Goal: Task Accomplishment & Management: Use online tool/utility

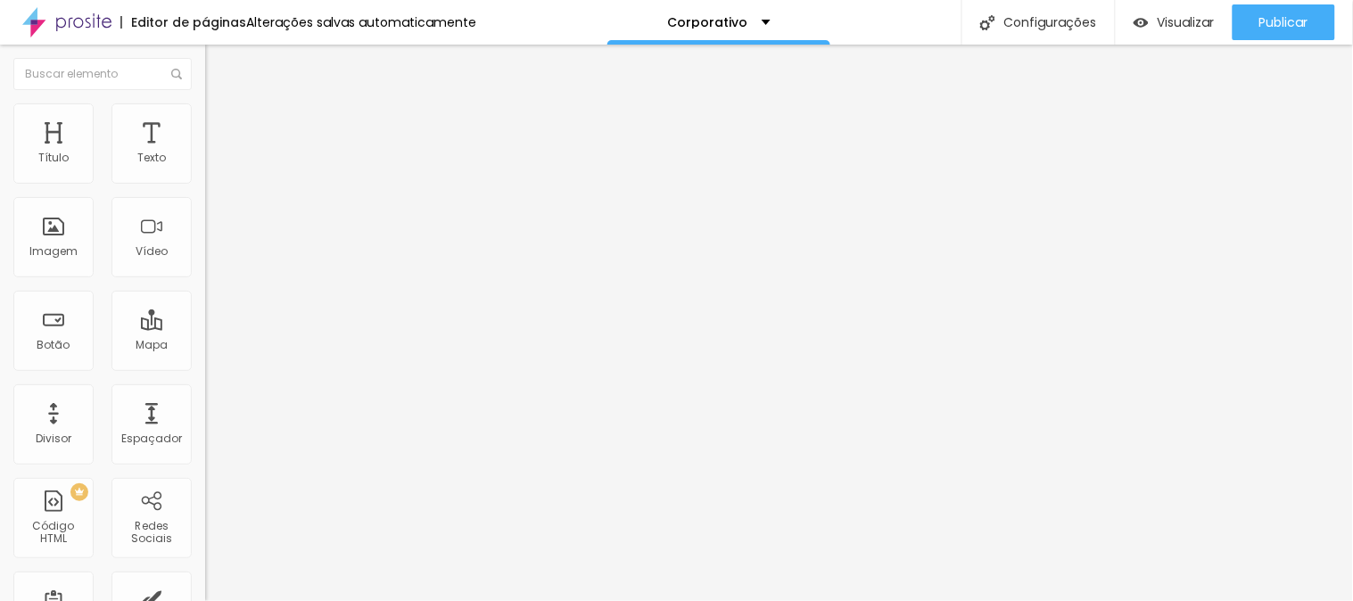
click at [205, 282] on div at bounding box center [307, 224] width 205 height 138
click at [205, 153] on img at bounding box center [210, 148] width 11 height 11
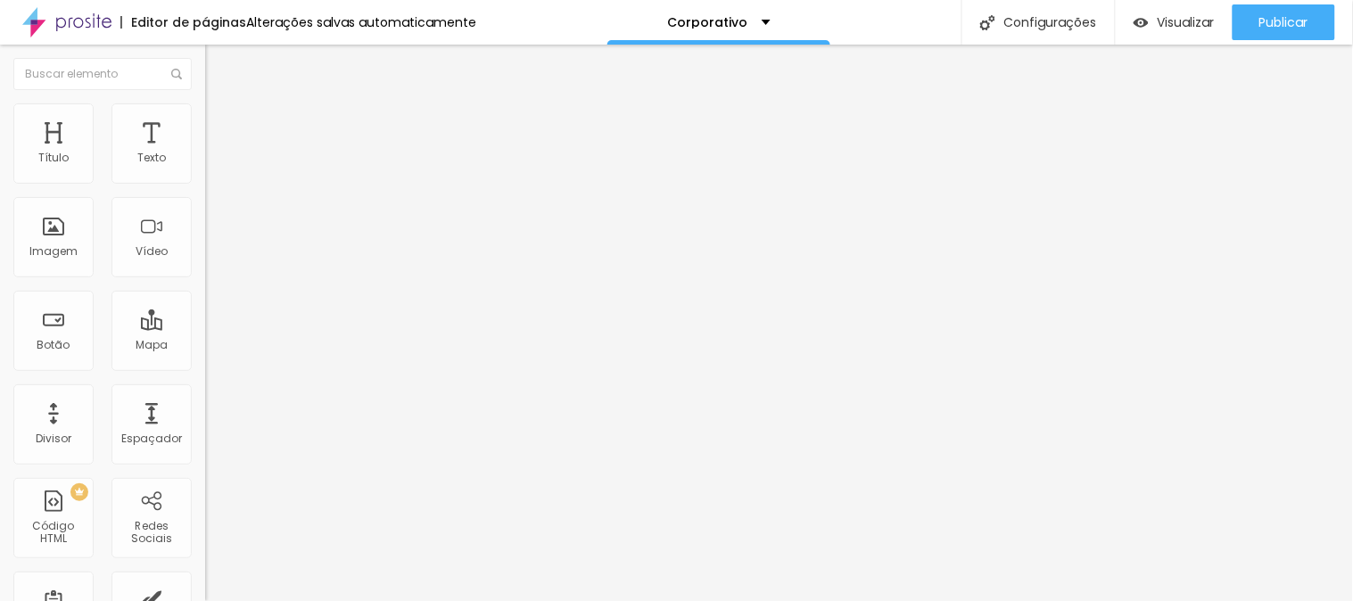
click at [205, 162] on span "Encaixotado" at bounding box center [240, 154] width 70 height 15
click at [205, 190] on span "Completo" at bounding box center [232, 182] width 54 height 15
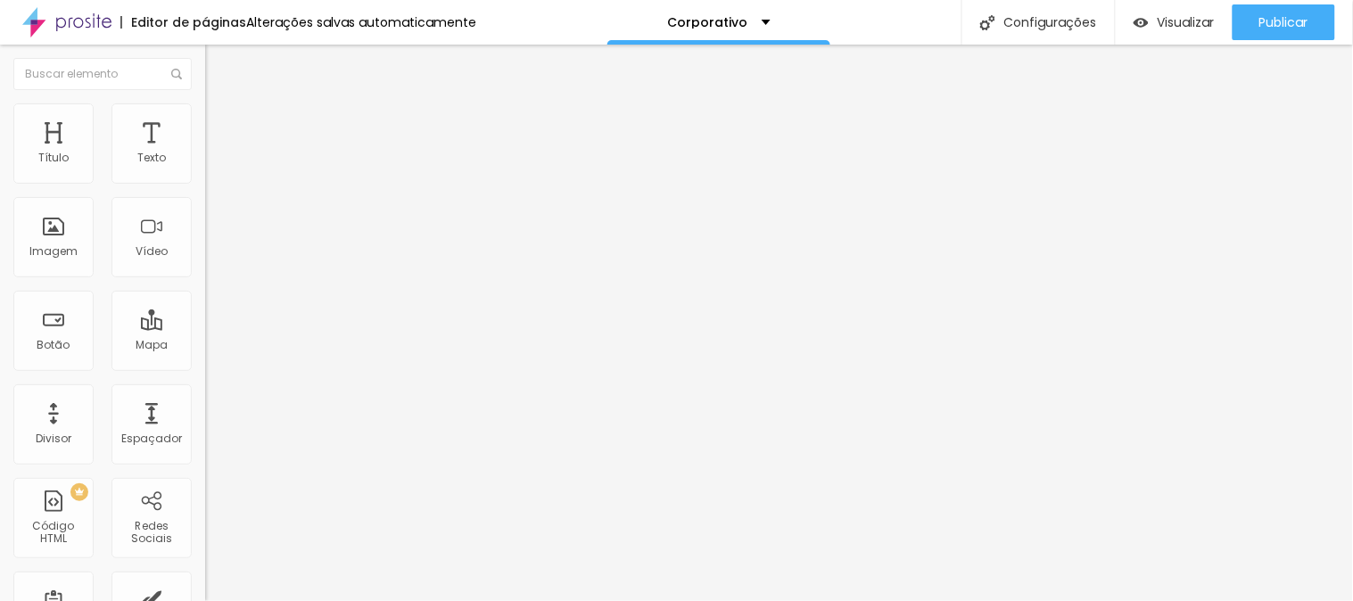
click at [205, 121] on li "Avançado" at bounding box center [307, 130] width 205 height 18
type input "15"
type input "10"
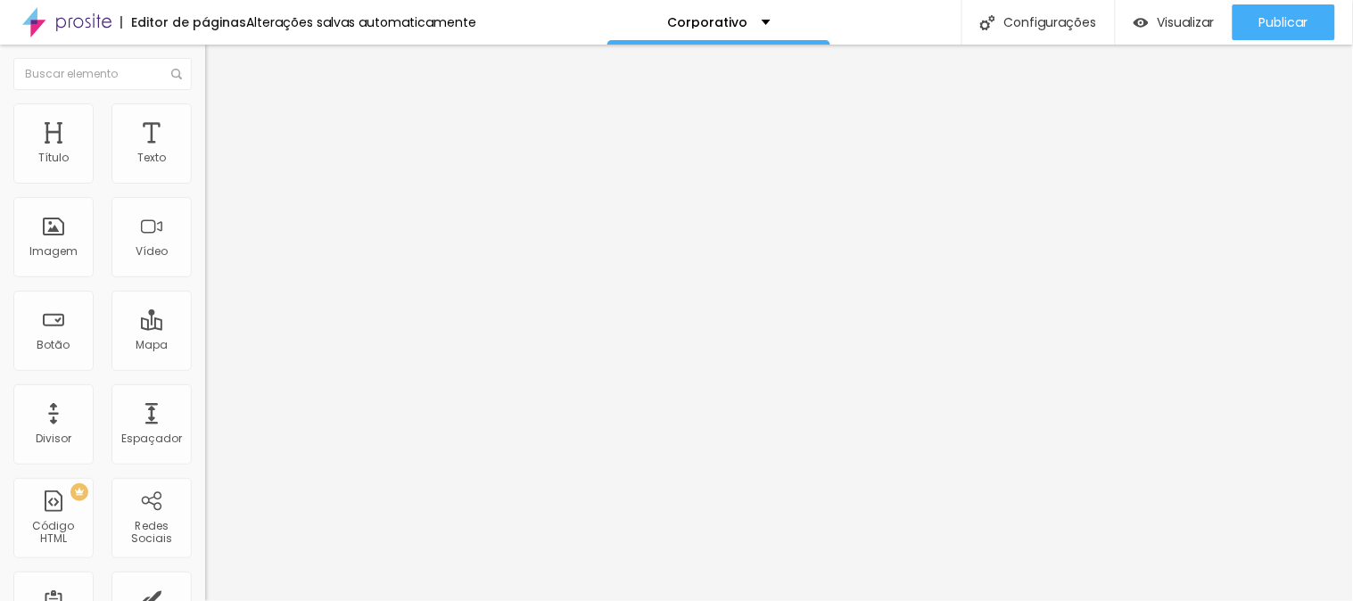
type input "5"
type input "0"
drag, startPoint x: 109, startPoint y: 172, endPoint x: 0, endPoint y: 181, distance: 109.2
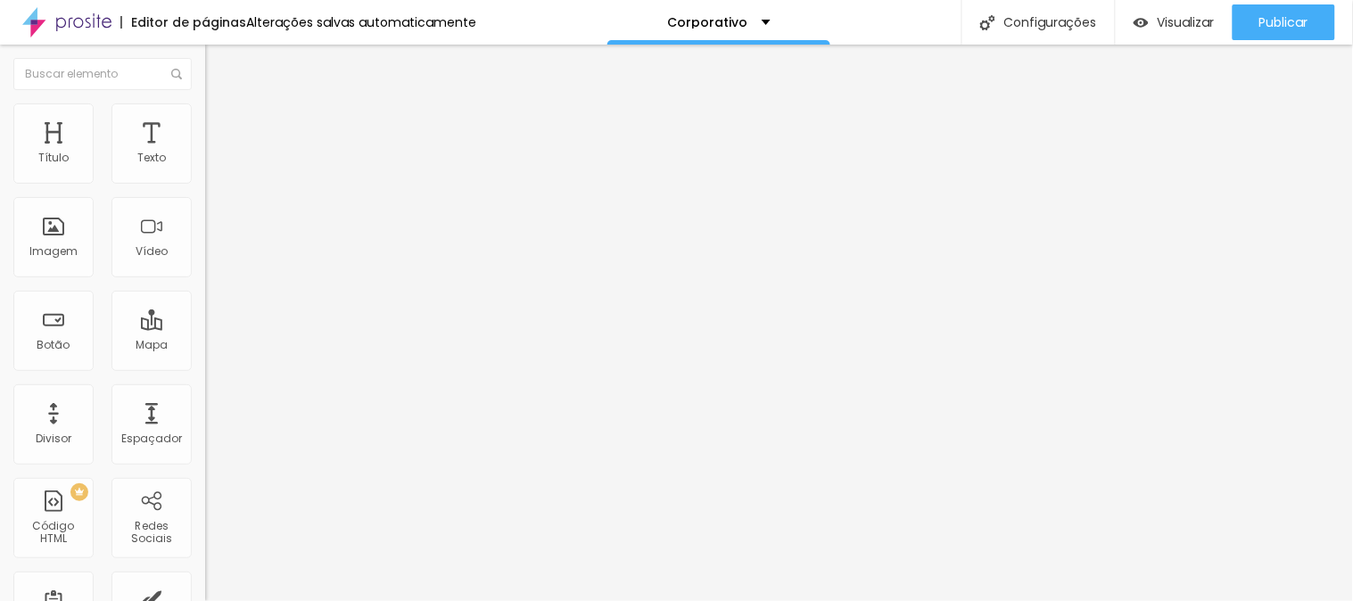
type input "0"
click at [205, 346] on input "range" at bounding box center [262, 353] width 115 height 14
click at [205, 121] on li "Avançado" at bounding box center [307, 130] width 205 height 18
click at [205, 128] on ul "Conteúdo Estilo Avançado" at bounding box center [307, 113] width 205 height 54
click at [221, 123] on span "Estilo" at bounding box center [235, 115] width 28 height 15
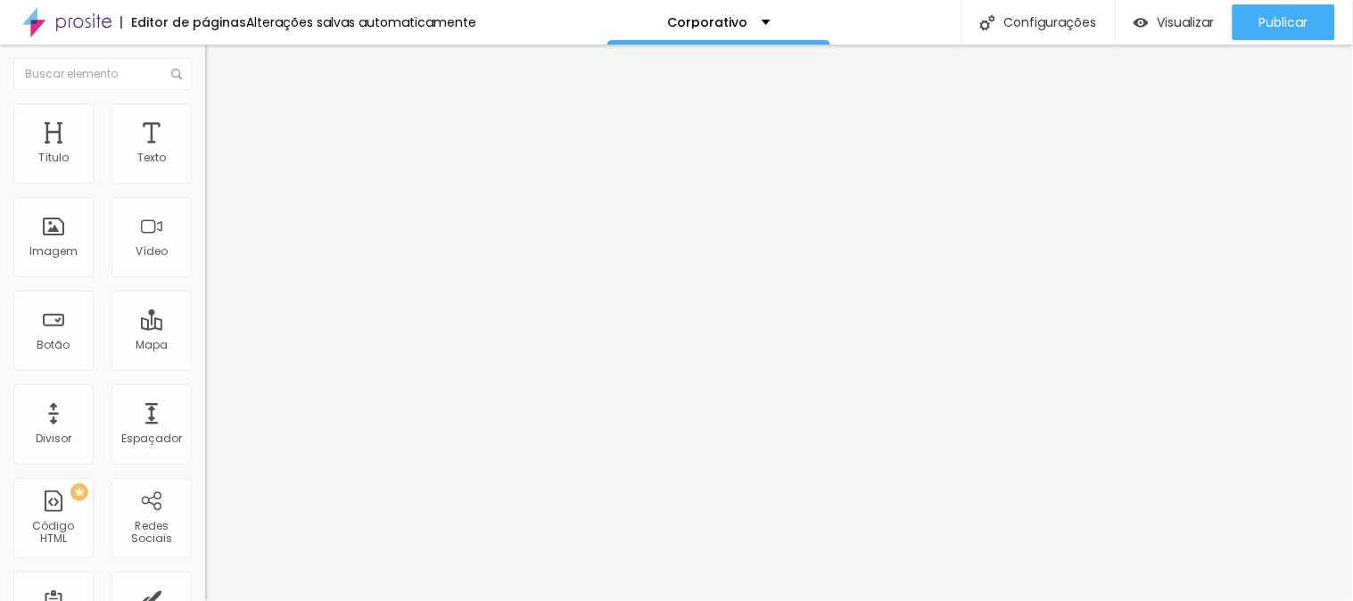
click at [205, 121] on img at bounding box center [213, 129] width 16 height 16
click at [205, 103] on li "Avançado" at bounding box center [307, 112] width 205 height 18
click at [205, 121] on li "Avançado" at bounding box center [307, 130] width 205 height 18
type input "0"
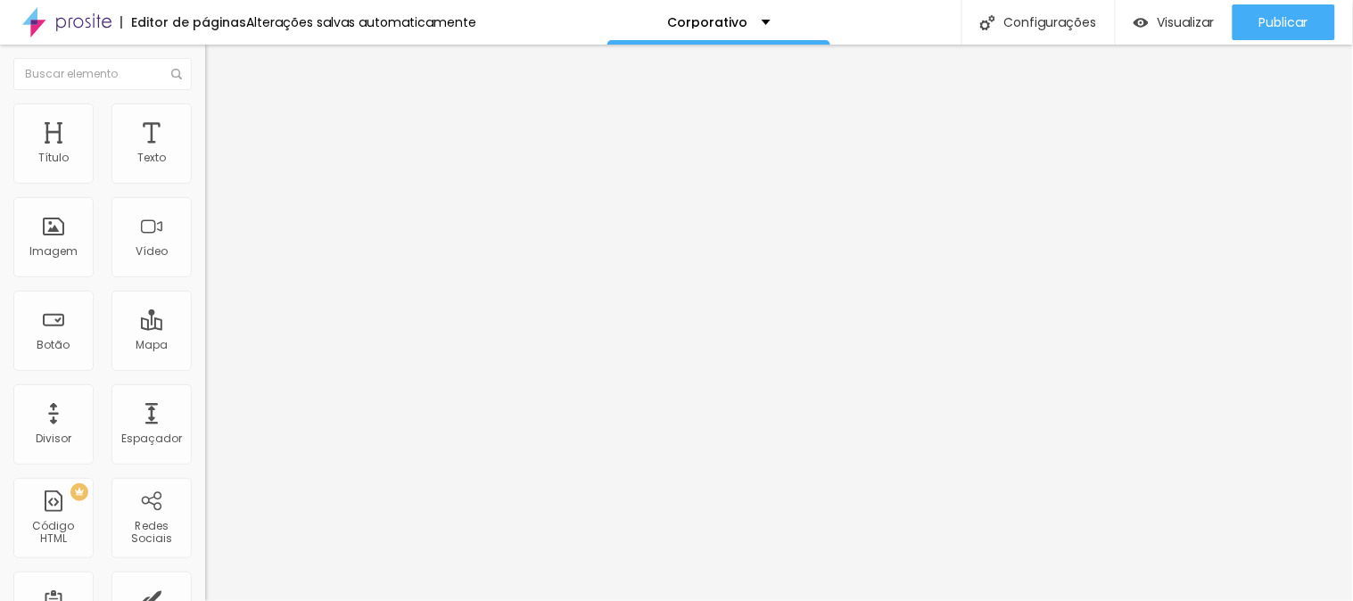
drag, startPoint x: 18, startPoint y: 178, endPoint x: 0, endPoint y: 184, distance: 18.6
type input "0"
click at [205, 346] on input "range" at bounding box center [262, 353] width 115 height 14
click at [1191, 29] on div "Visualizar" at bounding box center [1173, 22] width 81 height 15
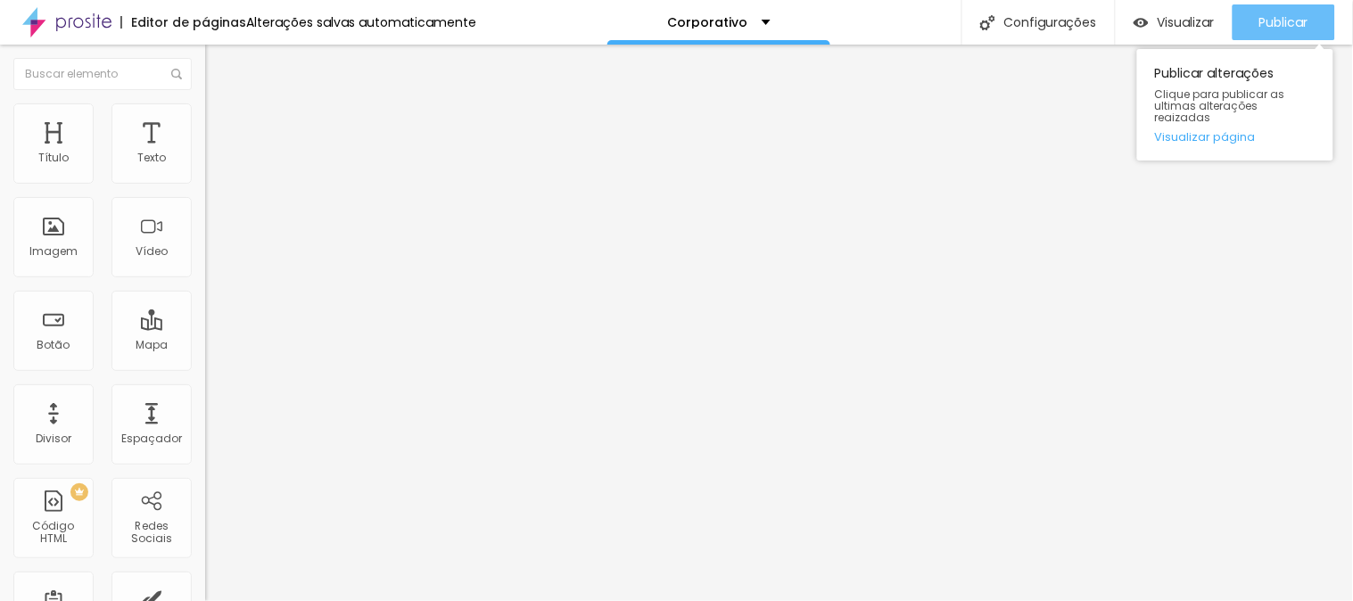
click at [1289, 10] on div "Publicar" at bounding box center [1283, 22] width 49 height 36
